Goal: Task Accomplishment & Management: Complete application form

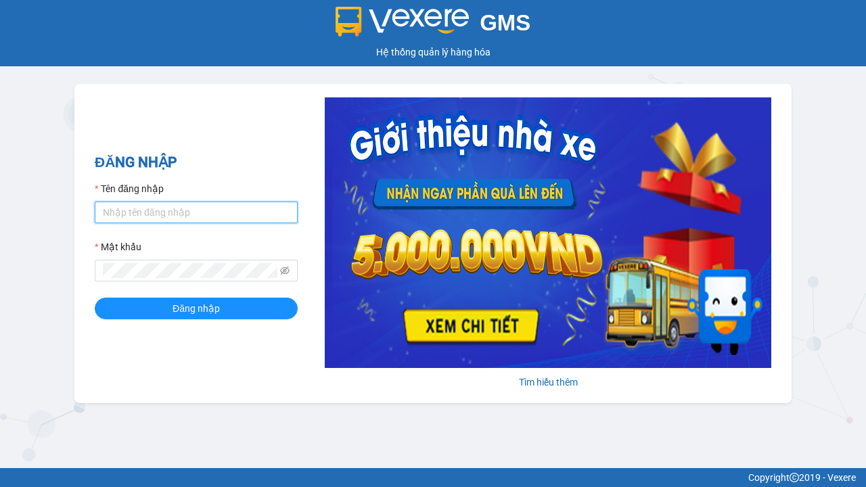
click at [196, 212] on input "Tên đăng nhập" at bounding box center [196, 213] width 203 height 22
type input "ly.xtl"
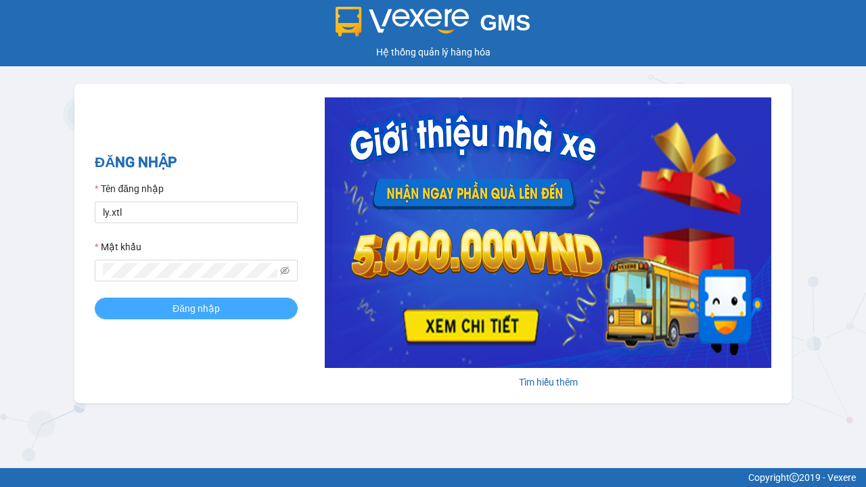
click at [196, 308] on span "Đăng nhập" at bounding box center [196, 308] width 47 height 15
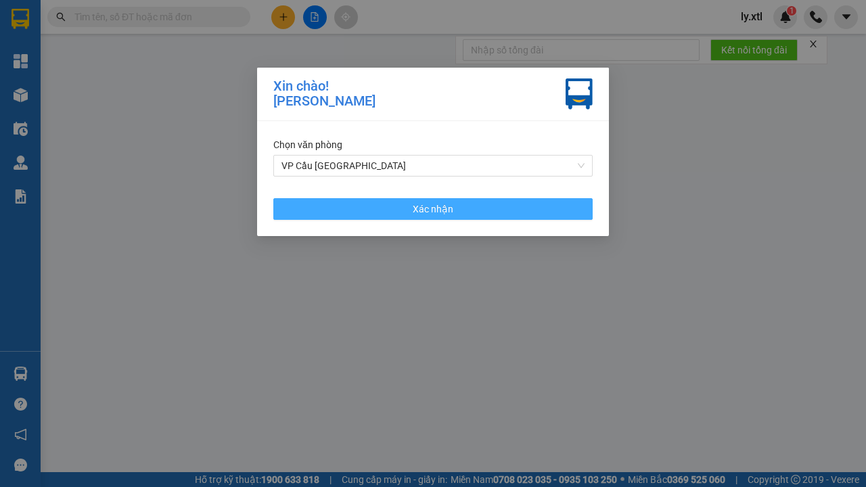
click at [433, 208] on span "Xác nhận" at bounding box center [433, 209] width 41 height 15
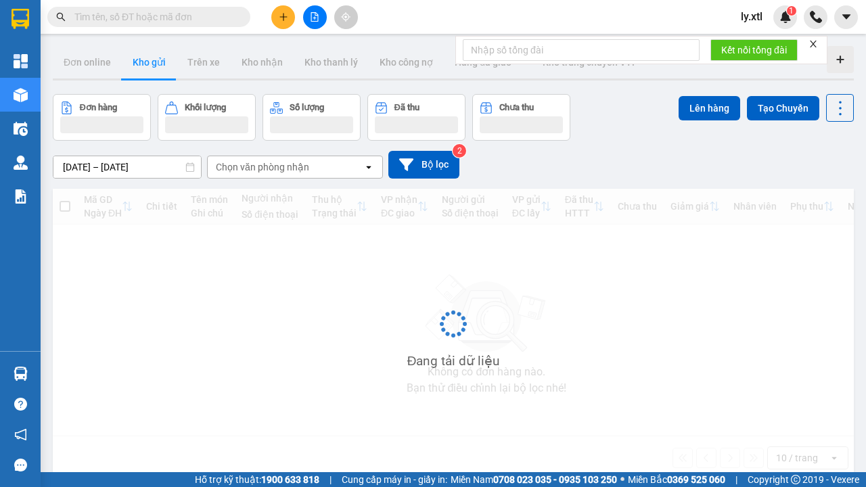
click at [283, 17] on icon "plus" at bounding box center [282, 16] width 7 height 1
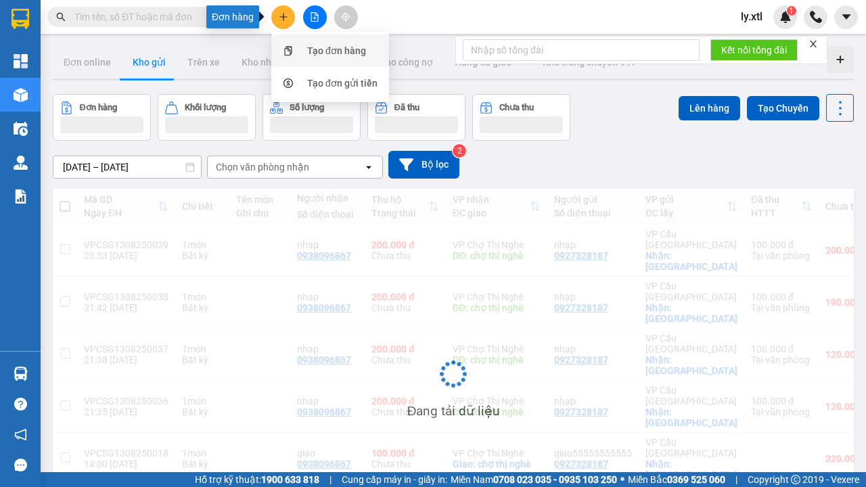
click at [337, 51] on div "Tạo đơn hàng" at bounding box center [336, 50] width 59 height 15
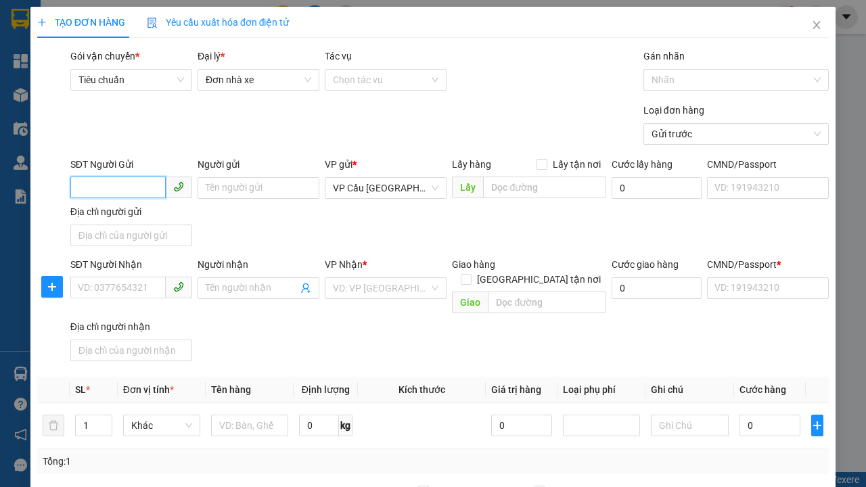
click at [118, 177] on input "SĐT Người Gửi" at bounding box center [117, 188] width 95 height 22
type input "0927328187"
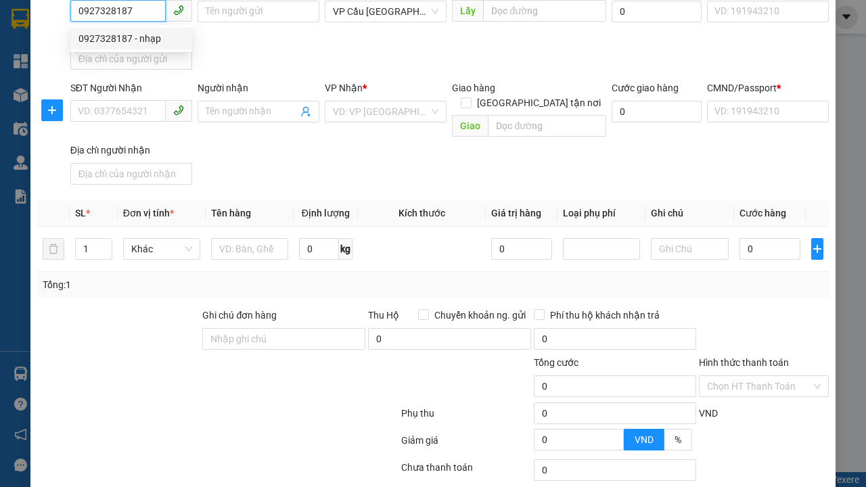
click at [131, 39] on div "0927328187 - nhạp" at bounding box center [131, 38] width 106 height 15
type input "nhạp"
checkbox input "true"
type input "[GEOGRAPHIC_DATA]"
type input "123456789112"
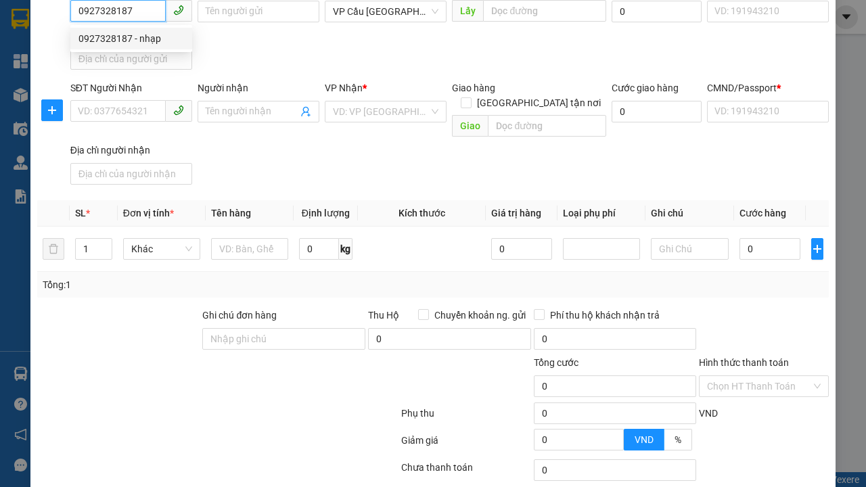
type input "0938096867"
type input "nhap"
type input "chợ thị nghè"
type input "10.000"
type input "123456789456"
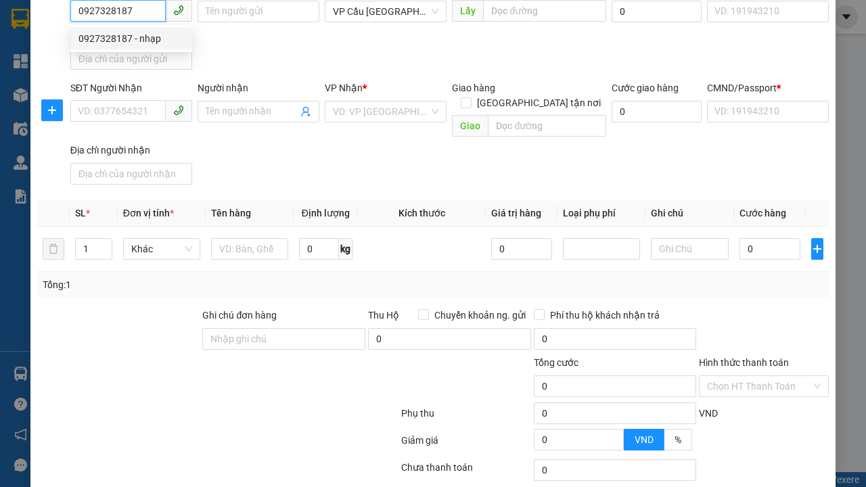
type input "200.000"
type input "15.000"
type input "20.000"
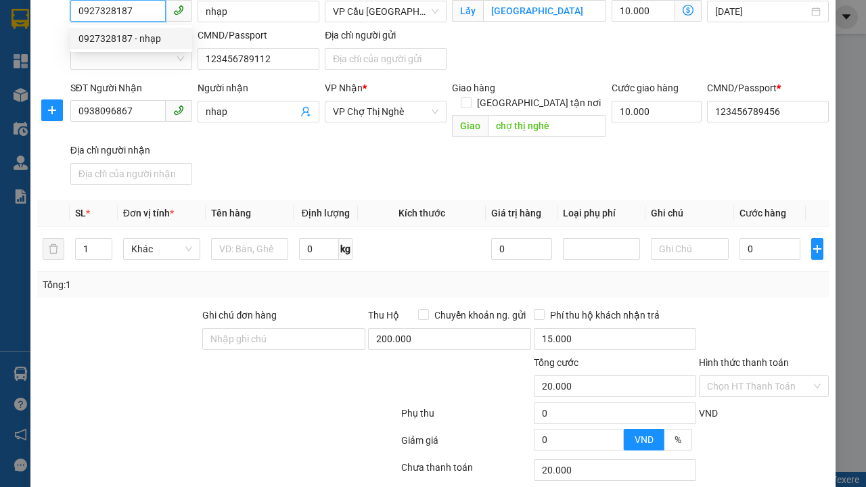
type input "320.000"
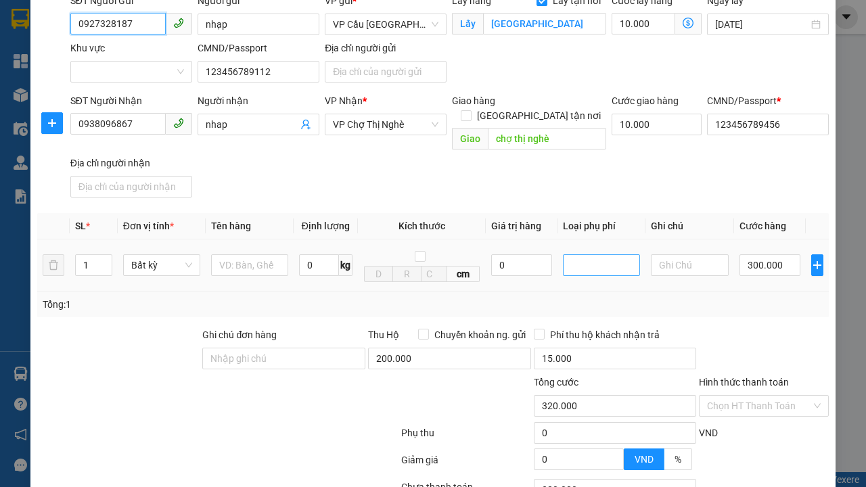
scroll to position [172, 0]
